Goal: Navigation & Orientation: Find specific page/section

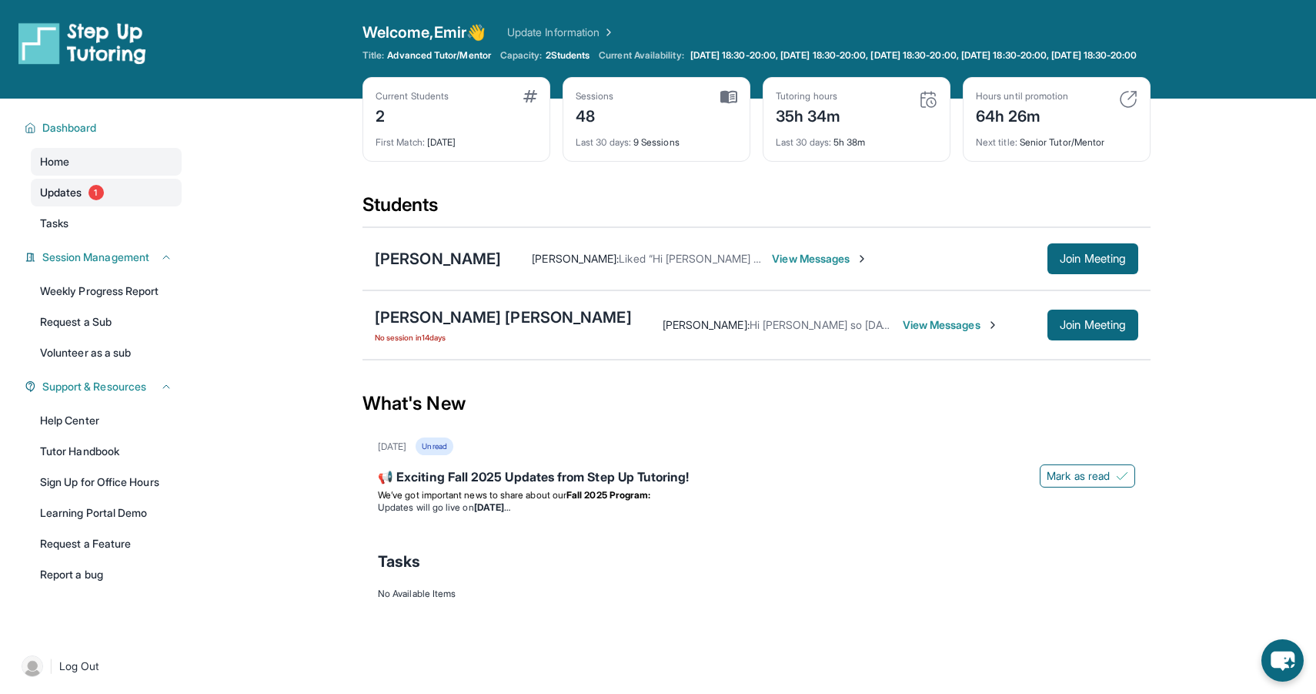
click at [100, 200] on span "1" at bounding box center [96, 192] width 15 height 15
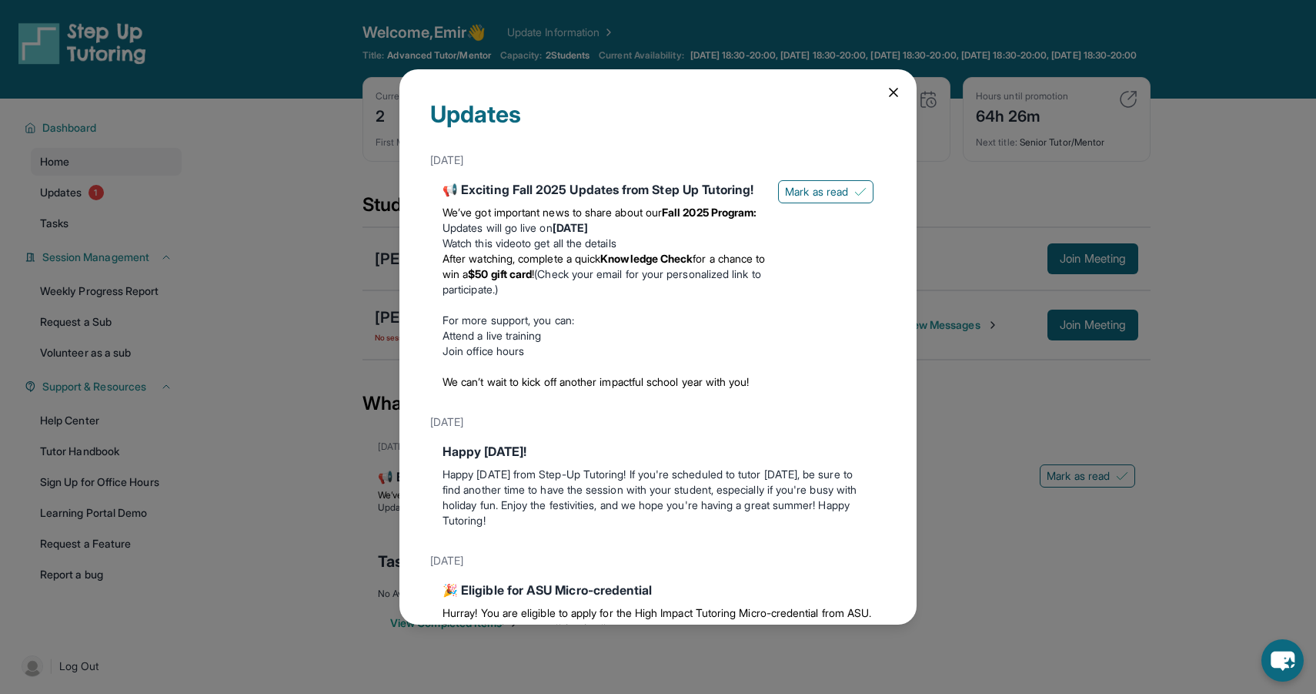
click at [164, 206] on div "Updates [DATE] 📢 Exciting Fall 2025 Updates from Step Up Tutoring! We’ve got im…" at bounding box center [658, 347] width 1316 height 694
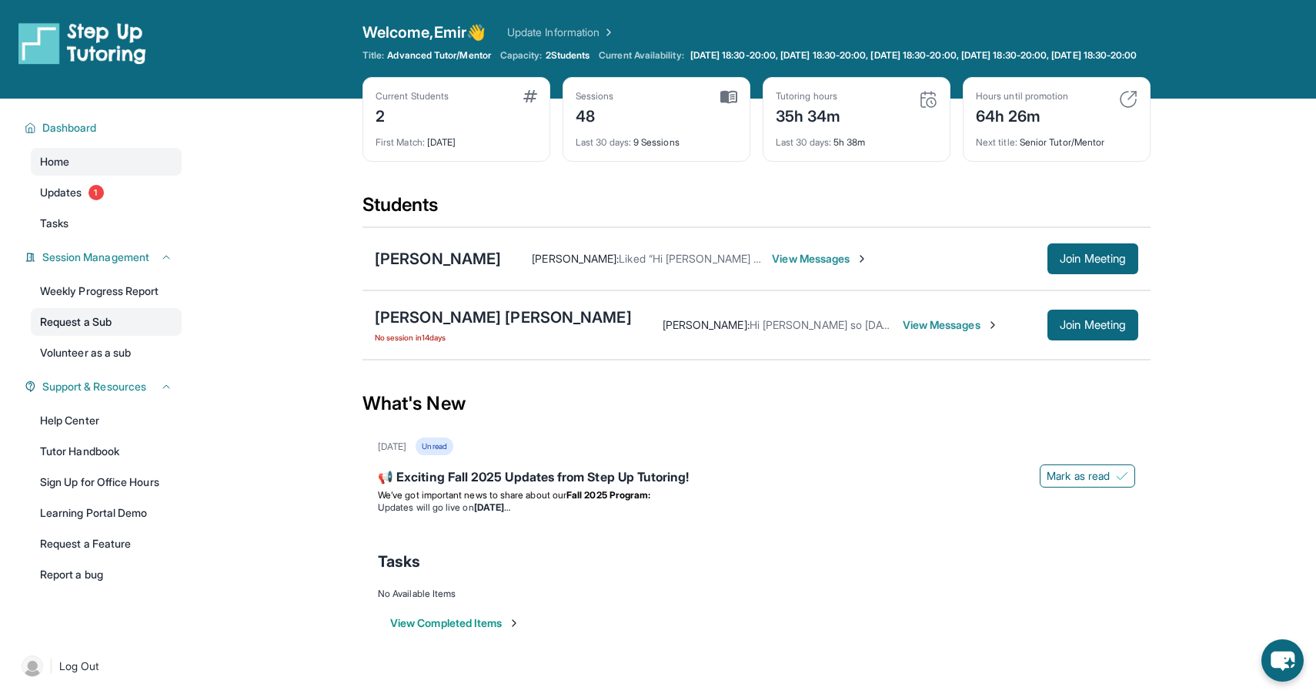
click at [94, 336] on link "Request a Sub" at bounding box center [106, 322] width 151 height 28
click at [156, 360] on link "Volunteer as a sub" at bounding box center [106, 353] width 151 height 28
click at [404, 328] on div "[PERSON_NAME] [PERSON_NAME]" at bounding box center [503, 317] width 257 height 22
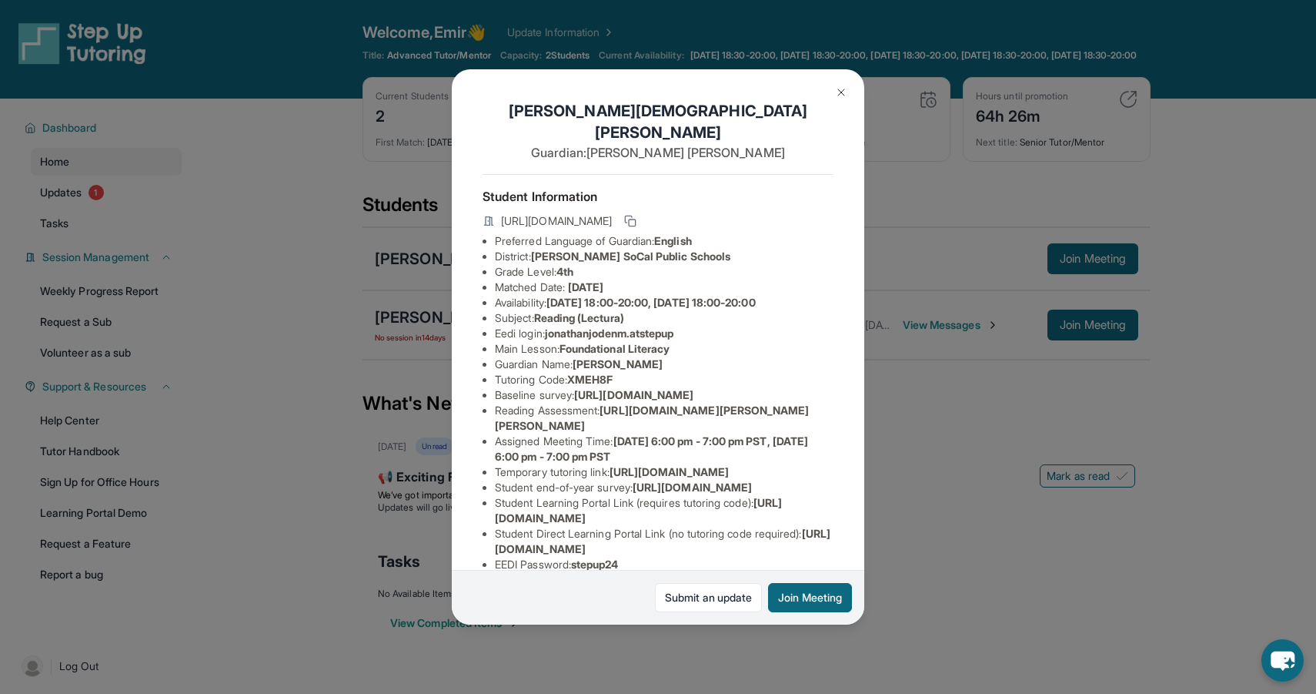
click at [349, 348] on div "[PERSON_NAME] [PERSON_NAME] Guardian: [PERSON_NAME] Student Information [URL][D…" at bounding box center [658, 347] width 1316 height 694
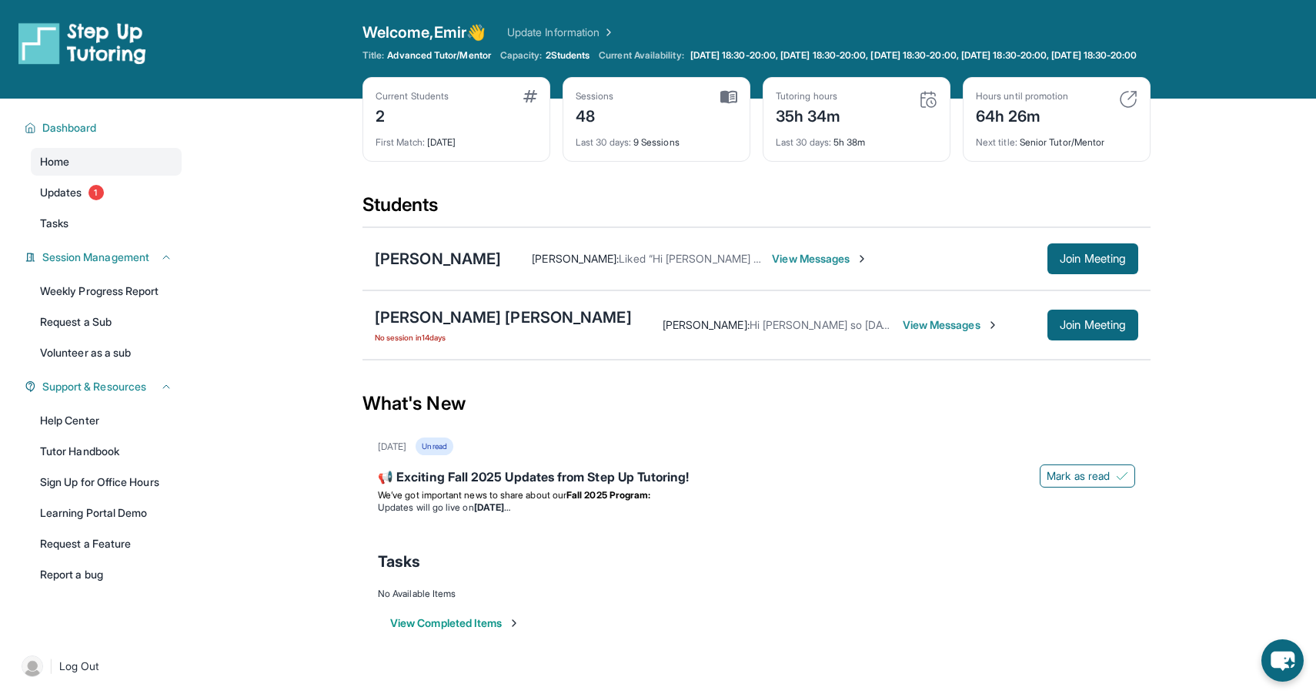
click at [937, 333] on span "View Messages" at bounding box center [951, 324] width 96 height 15
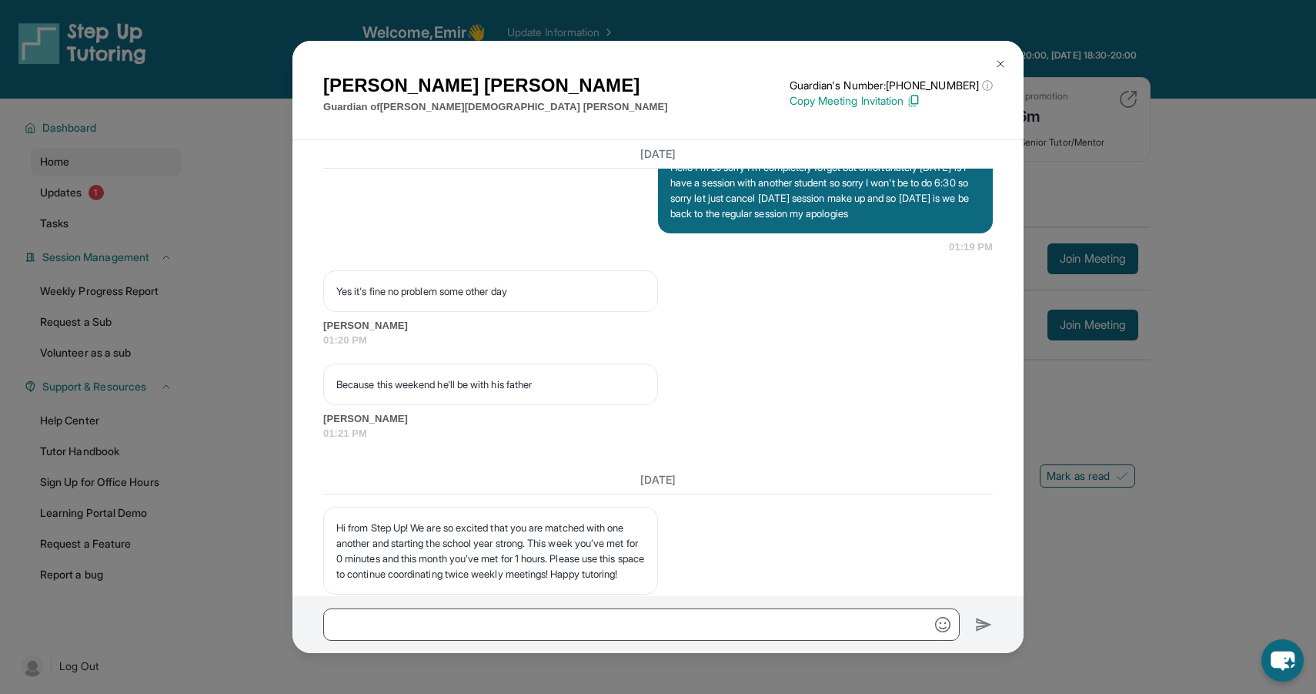
scroll to position [23868, 0]
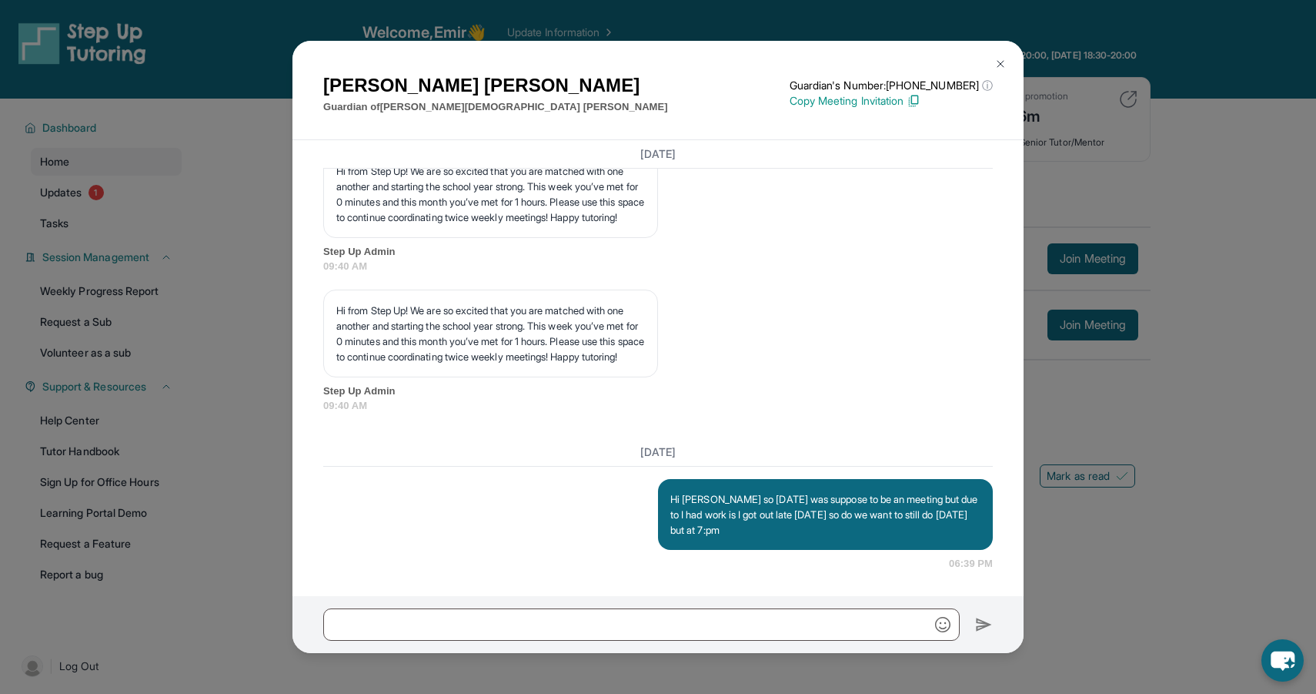
click at [1000, 63] on img at bounding box center [1001, 64] width 12 height 12
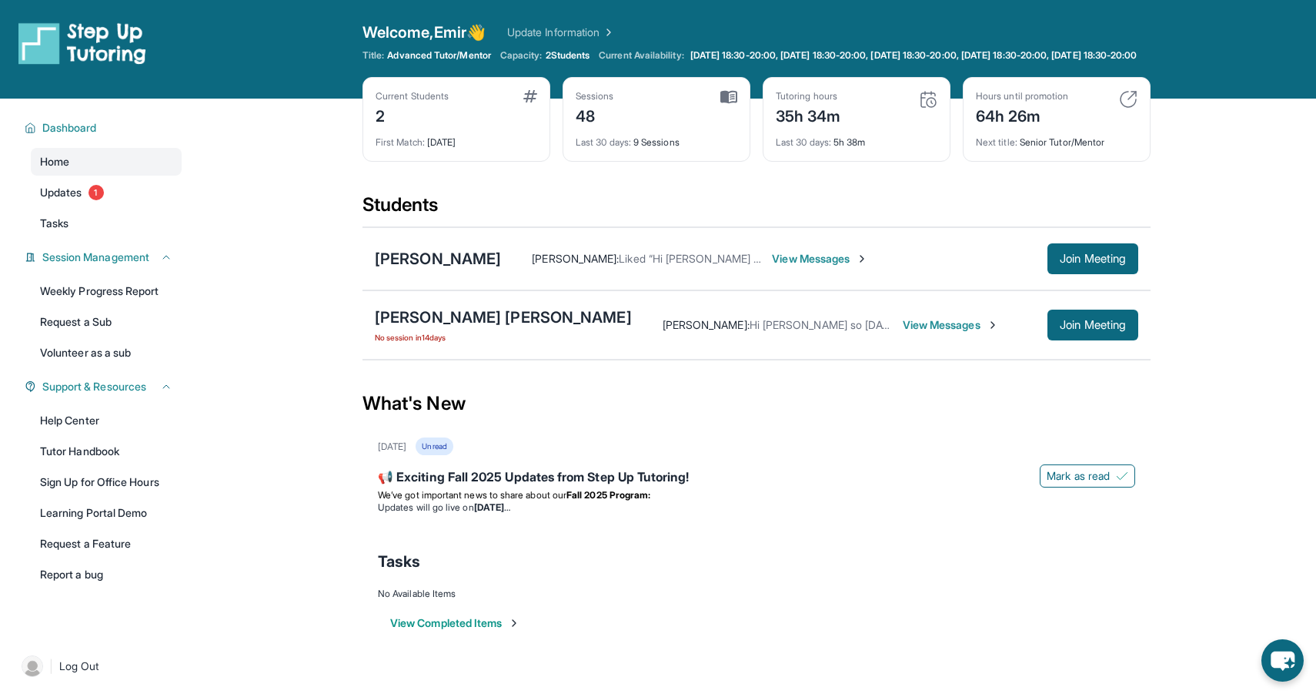
click at [1132, 102] on img at bounding box center [1128, 99] width 18 height 18
click at [989, 127] on div "64h 26m" at bounding box center [1022, 114] width 92 height 25
drag, startPoint x: 970, startPoint y: 131, endPoint x: 1097, endPoint y: 126, distance: 127.1
click at [1097, 126] on div "Hours until promotion 64h 26m Next title : Senior Tutor/Mentor" at bounding box center [1057, 119] width 188 height 85
click at [1083, 77] on div "Welcome, Emir 👋 Update Information Title: Advanced Tutor/Mentor Capacity: 2 Stu…" at bounding box center [757, 49] width 788 height 55
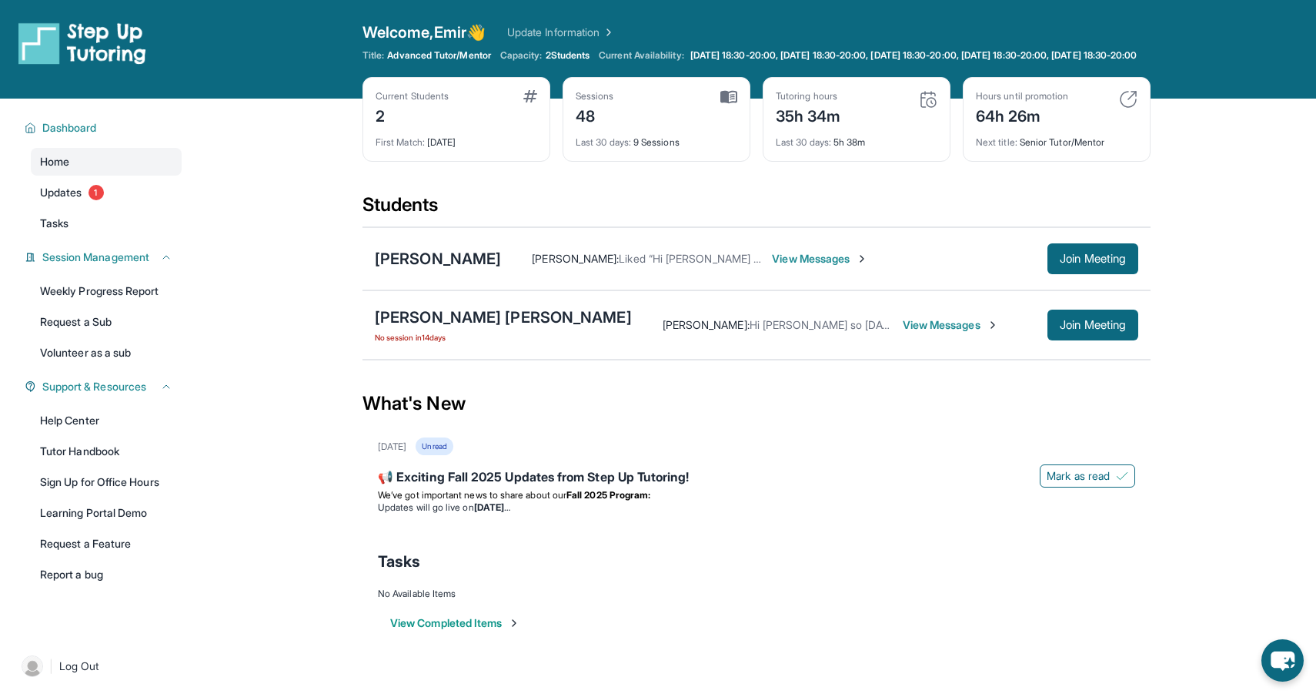
click at [1035, 102] on div "Hours until promotion" at bounding box center [1022, 96] width 92 height 12
click at [549, 52] on span "2 Students" at bounding box center [568, 55] width 45 height 12
drag, startPoint x: 536, startPoint y: 51, endPoint x: 547, endPoint y: 63, distance: 16.9
click at [547, 62] on div "Title: Advanced Tutor/Mentor Capacity: 2 Students Current Availability: [DATE] …" at bounding box center [757, 55] width 788 height 12
click at [584, 61] on span "2 Students" at bounding box center [568, 55] width 45 height 12
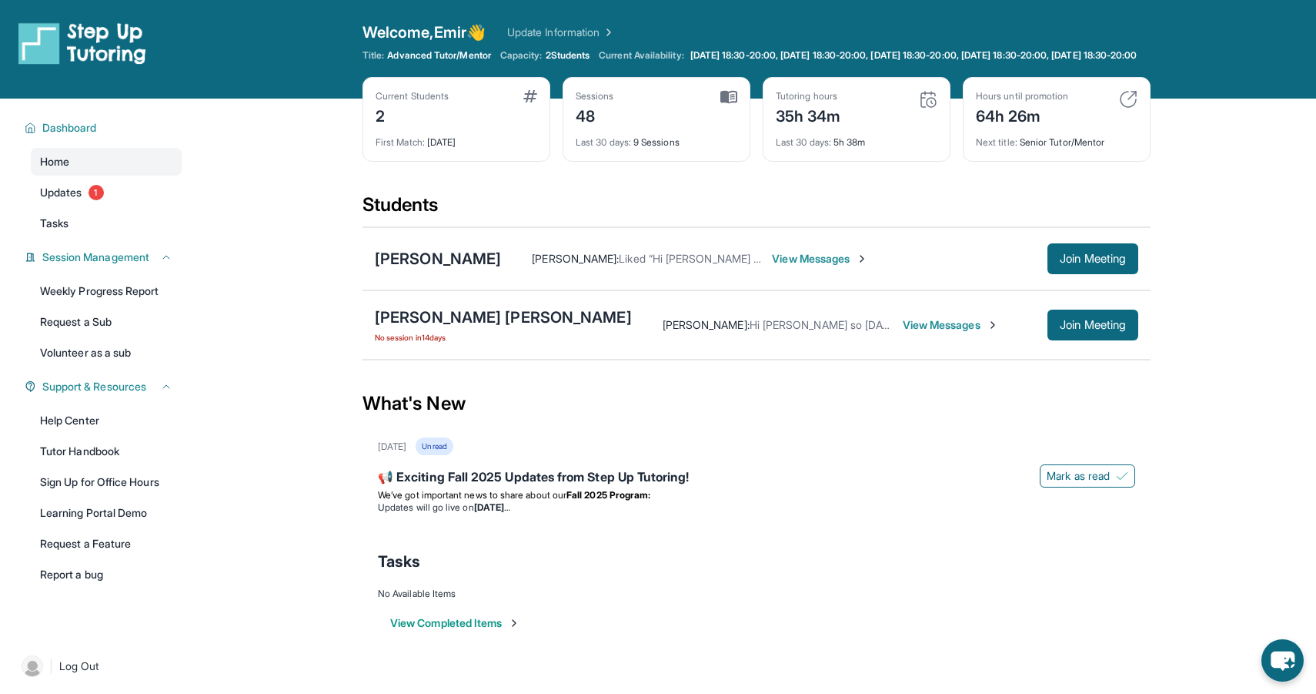
click at [586, 55] on span "2 Students" at bounding box center [568, 55] width 45 height 12
drag, startPoint x: 591, startPoint y: 55, endPoint x: 538, endPoint y: 55, distance: 53.1
click at [538, 55] on div "Title: Advanced Tutor/Mentor Capacity: 2 Students Current Availability: [DATE] …" at bounding box center [757, 55] width 788 height 12
click at [506, 77] on div "Welcome, Emir 👋 Update Information Title: Advanced Tutor/Mentor Capacity: 2 Stu…" at bounding box center [757, 49] width 788 height 55
drag, startPoint x: 588, startPoint y: 51, endPoint x: 542, endPoint y: 53, distance: 46.2
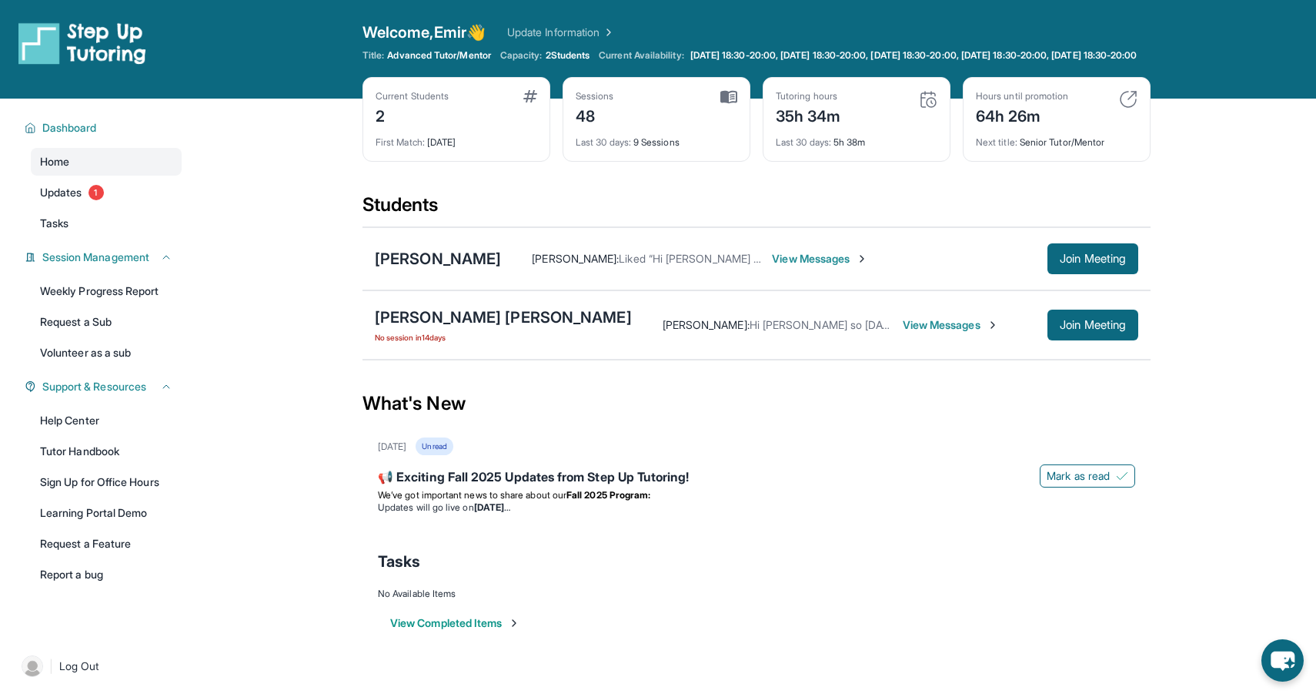
click at [542, 53] on div "Title: Advanced Tutor/Mentor Capacity: 2 Students Current Availability: [DATE] …" at bounding box center [757, 55] width 788 height 12
click at [578, 56] on span "2 Students" at bounding box center [568, 55] width 45 height 12
drag, startPoint x: 590, startPoint y: 54, endPoint x: 525, endPoint y: 50, distance: 65.6
click at [525, 50] on div "Title: Advanced Tutor/Mentor Capacity: 2 Students Current Availability: [DATE] …" at bounding box center [757, 55] width 788 height 12
click at [485, 62] on div "Title: Advanced Tutor/Mentor Capacity: 2 Students Current Availability: [DATE] …" at bounding box center [757, 55] width 788 height 12
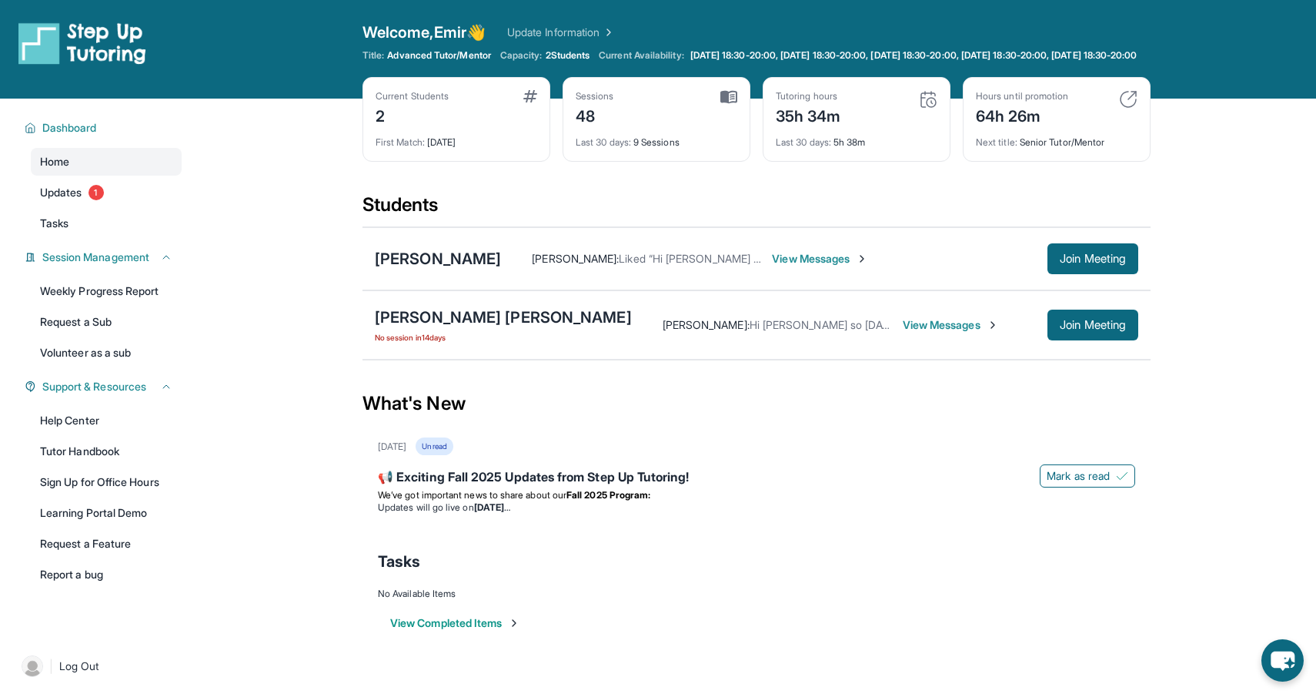
drag, startPoint x: 587, startPoint y: 51, endPoint x: 540, endPoint y: 56, distance: 47.3
click at [540, 56] on div "Title: Advanced Tutor/Mentor Capacity: 2 Students Current Availability: [DATE] …" at bounding box center [757, 55] width 788 height 12
click at [491, 77] on div "Welcome, Emir 👋 Update Information Title: Advanced Tutor/Mentor Capacity: 2 Stu…" at bounding box center [757, 49] width 788 height 55
click at [102, 200] on span "1" at bounding box center [96, 192] width 15 height 15
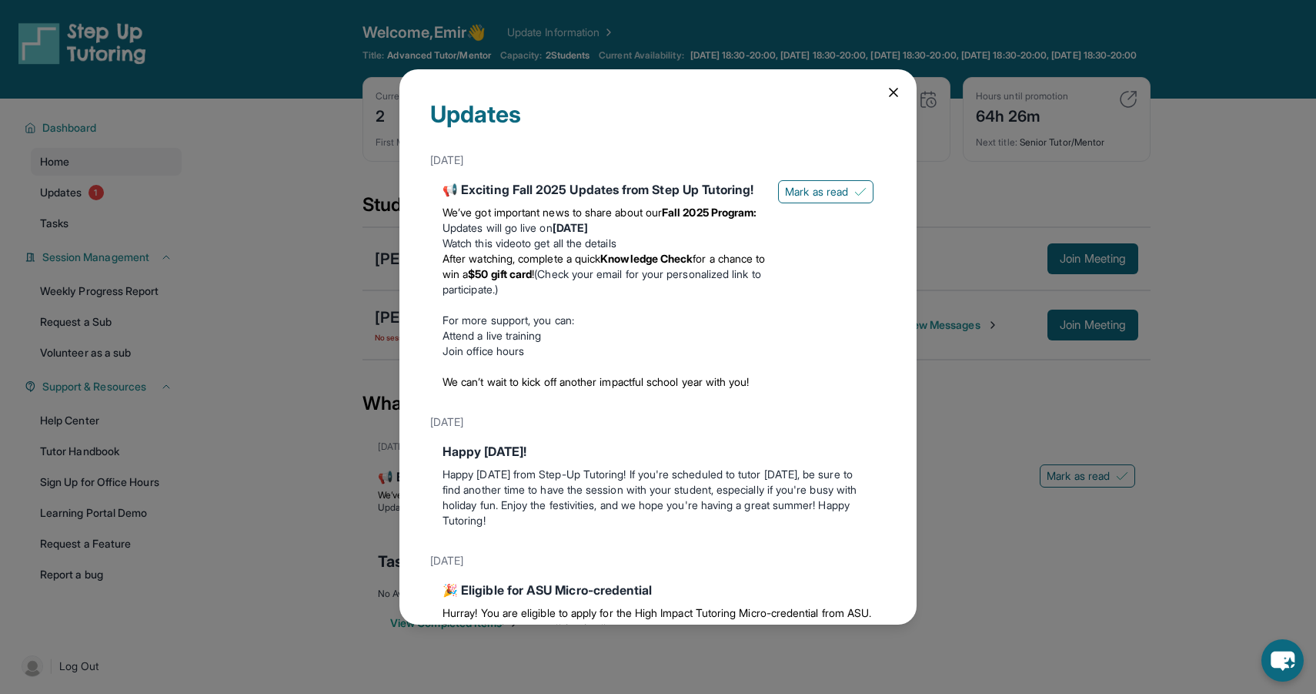
click at [226, 216] on div "Updates August 27th 📢 Exciting Fall 2025 Updates from Step Up Tutoring! We’ve g…" at bounding box center [658, 347] width 1316 height 694
